Goal: Information Seeking & Learning: Learn about a topic

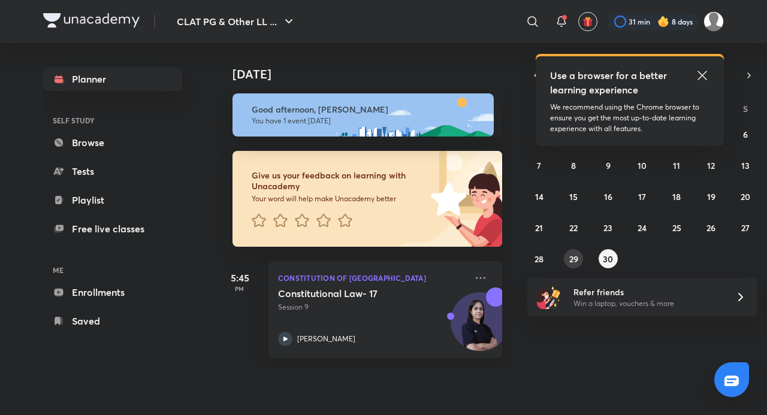
click at [581, 254] on button "29" at bounding box center [573, 258] width 19 height 19
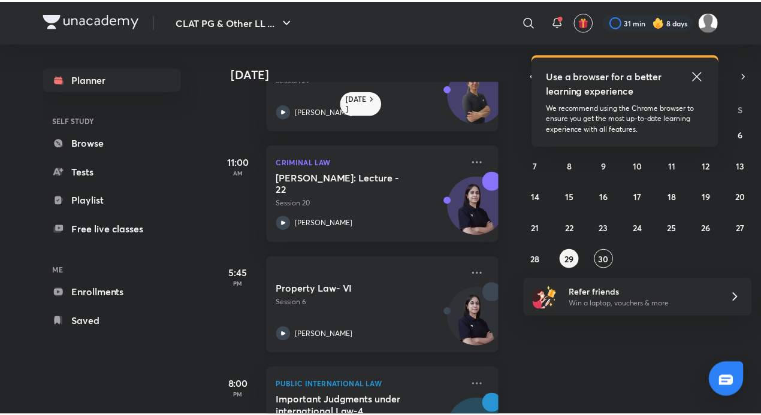
scroll to position [131, 0]
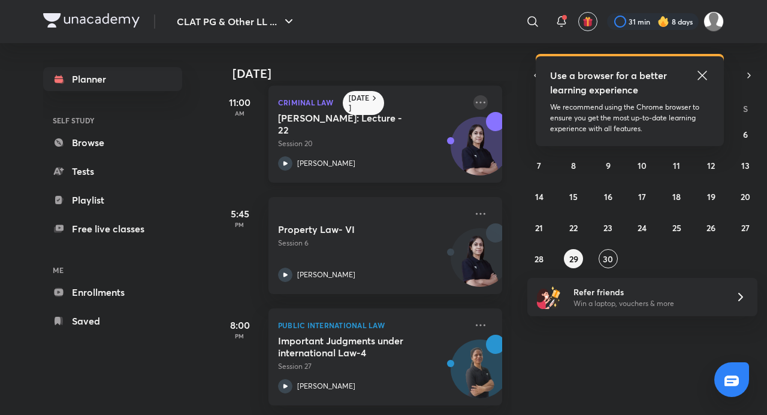
click at [473, 95] on icon at bounding box center [480, 102] width 14 height 14
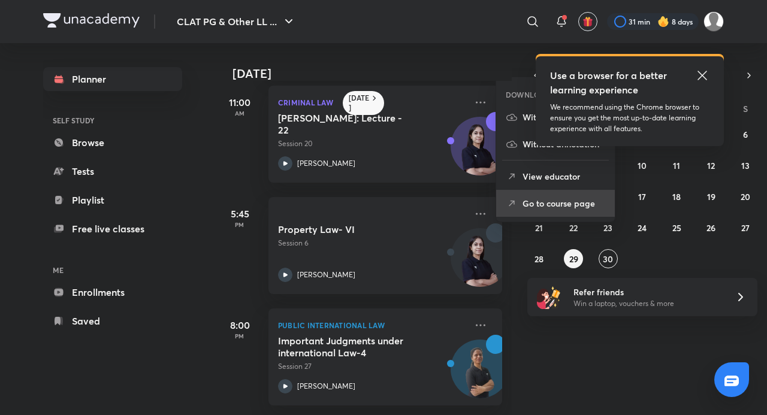
click at [541, 198] on p "Go to course page" at bounding box center [563, 203] width 83 height 13
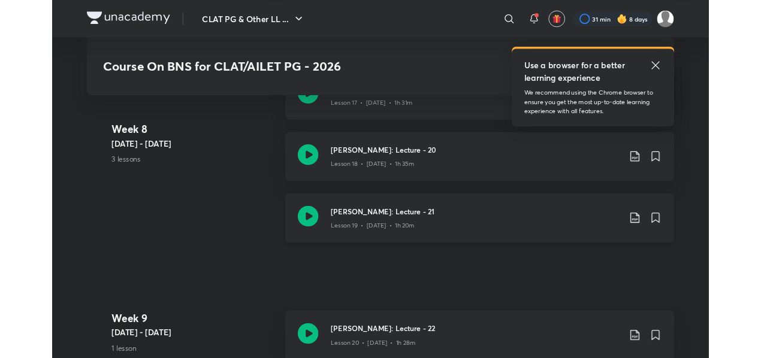
scroll to position [2396, 0]
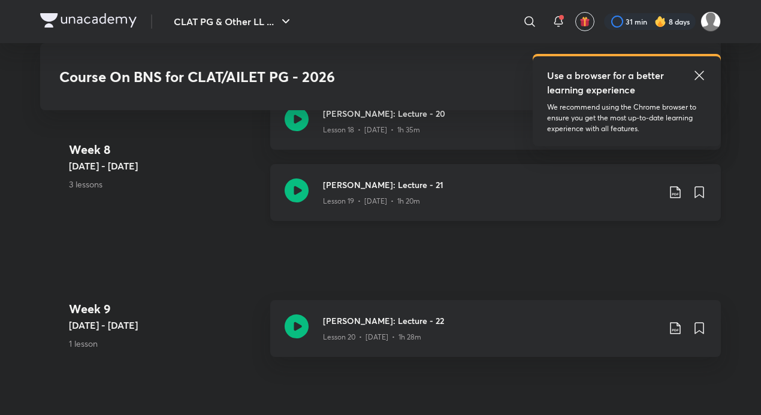
click at [307, 184] on icon at bounding box center [296, 190] width 24 height 24
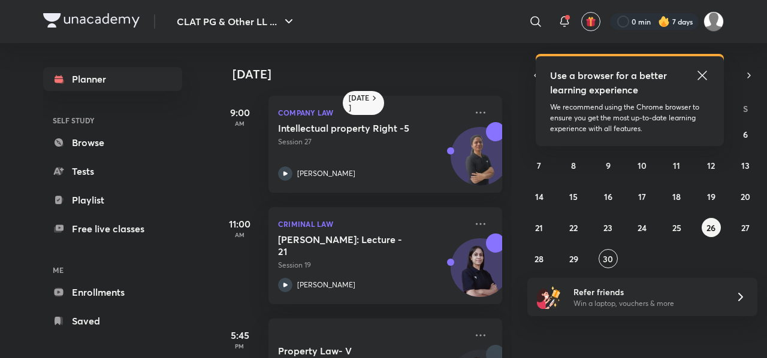
scroll to position [131, 0]
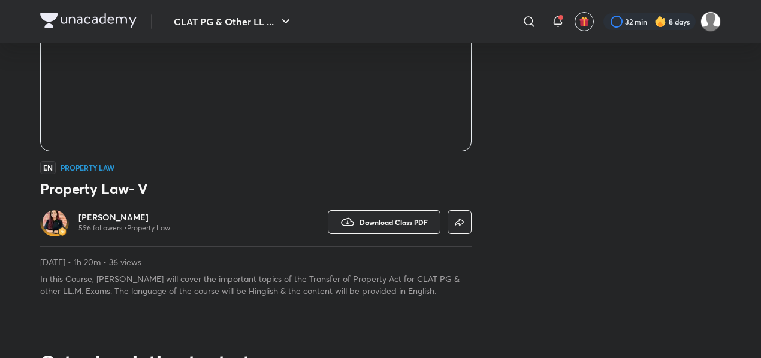
scroll to position [240, 0]
